Goal: Communication & Community: Answer question/provide support

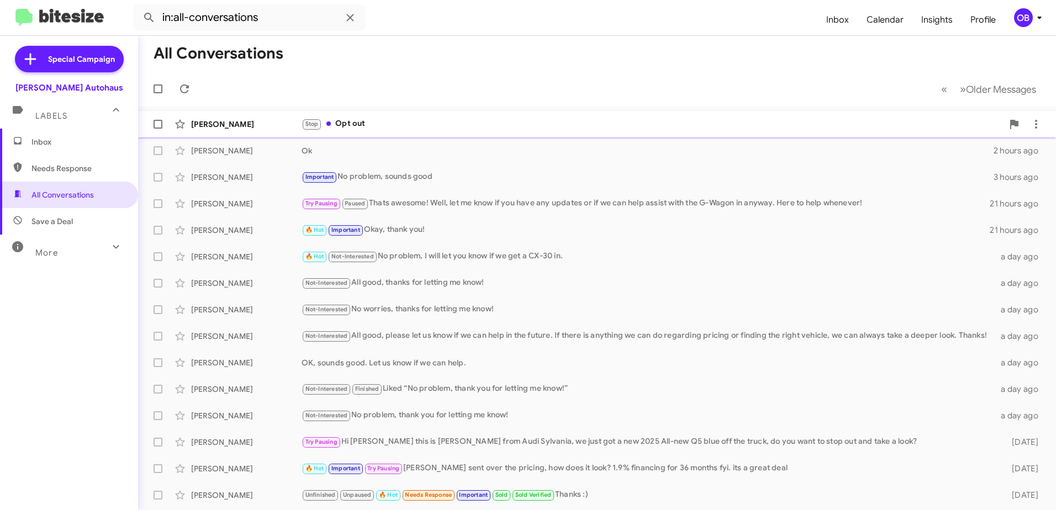
click at [463, 133] on div "[PERSON_NAME] Stop Opt out a few seconds ago" at bounding box center [597, 124] width 900 height 22
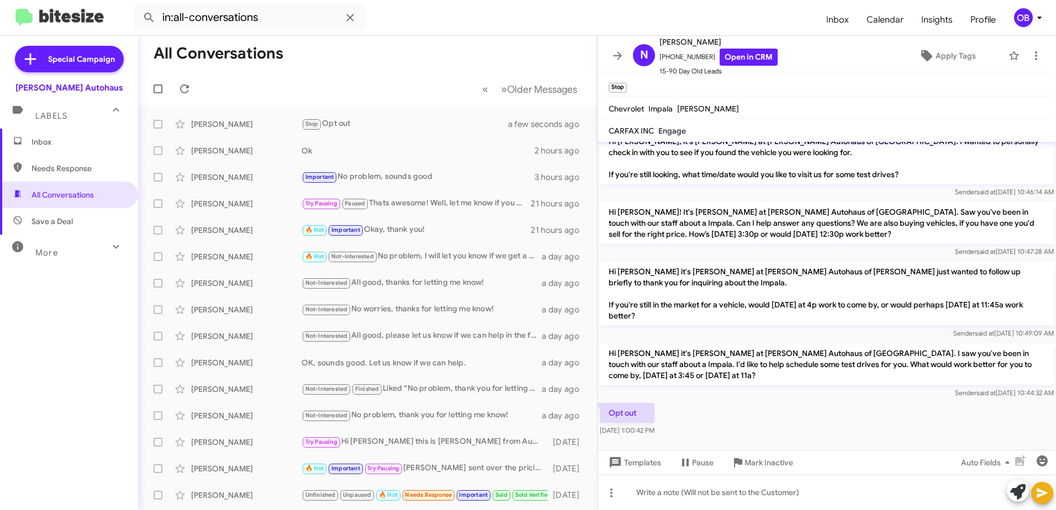
scroll to position [118, 0]
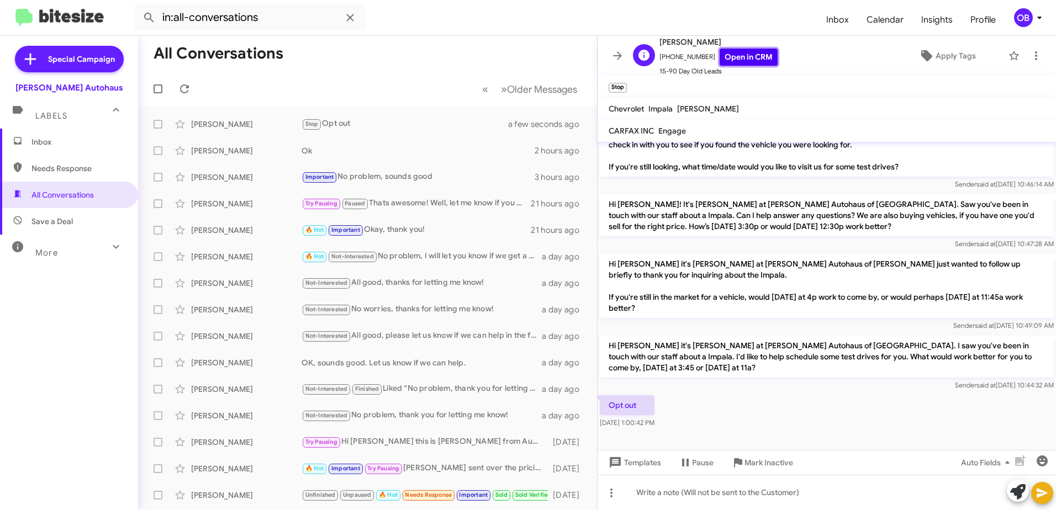
click at [745, 58] on link "Open in CRM" at bounding box center [748, 57] width 58 height 17
click at [93, 232] on span "Save a Deal" at bounding box center [69, 221] width 138 height 27
type input "in:not-interested"
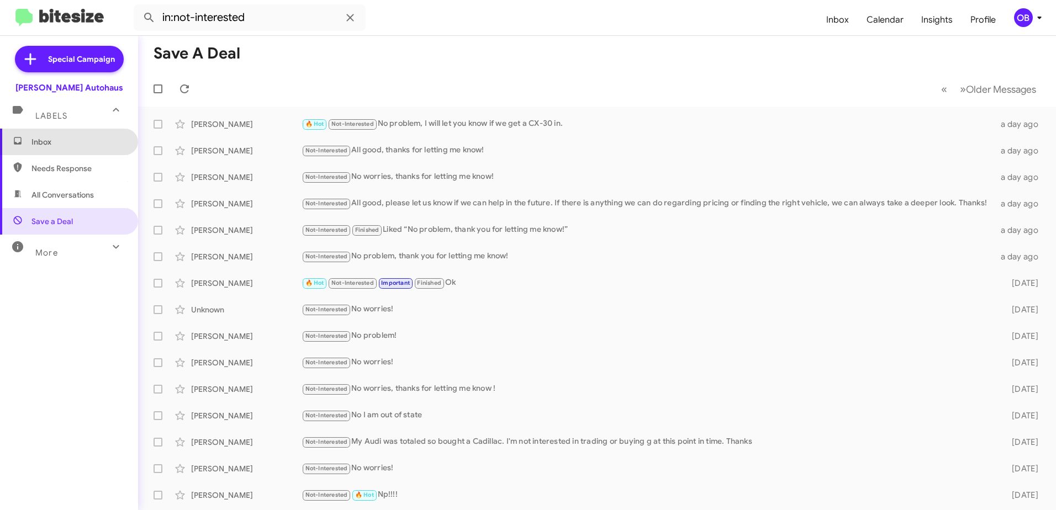
click at [84, 136] on span "Inbox" at bounding box center [78, 141] width 94 height 11
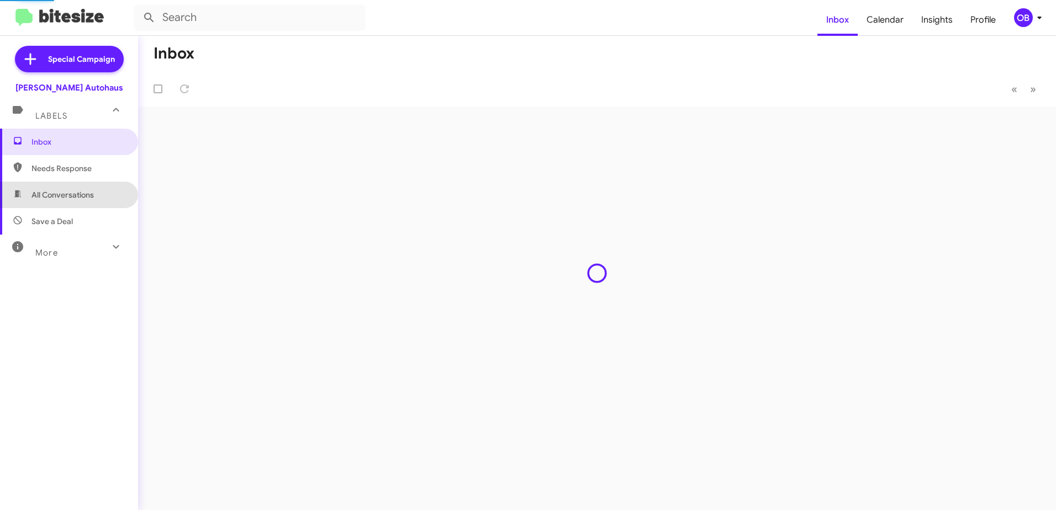
click at [73, 199] on span "All Conversations" at bounding box center [62, 194] width 62 height 11
type input "in:all-conversations"
